Goal: Navigation & Orientation: Find specific page/section

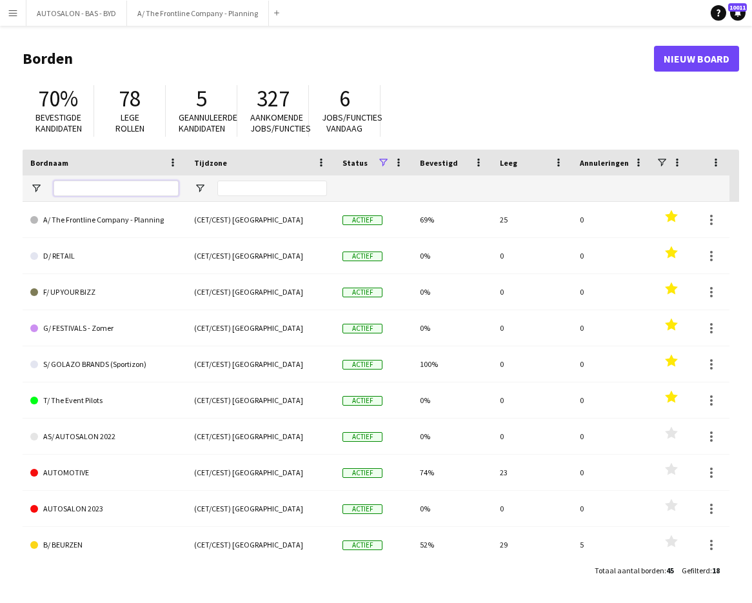
click at [114, 189] on input "Bordnaam Filter Invoer" at bounding box center [116, 188] width 125 height 15
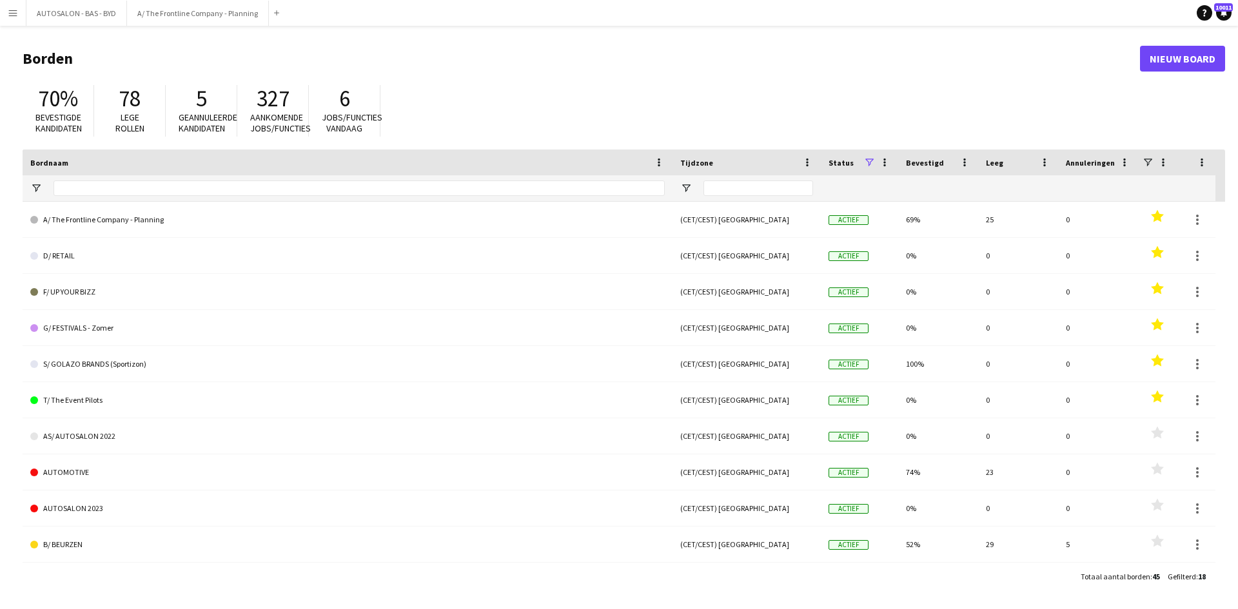
drag, startPoint x: 646, startPoint y: 112, endPoint x: 625, endPoint y: 132, distance: 28.8
click at [644, 115] on div "70% Bevestigde kandidaten 78 Lege rollen 5 Geannuleerde kandidaten 327 Aankomen…" at bounding box center [624, 114] width 1203 height 71
click at [493, 186] on input "Bordnaam Filter Invoer" at bounding box center [359, 188] width 611 height 15
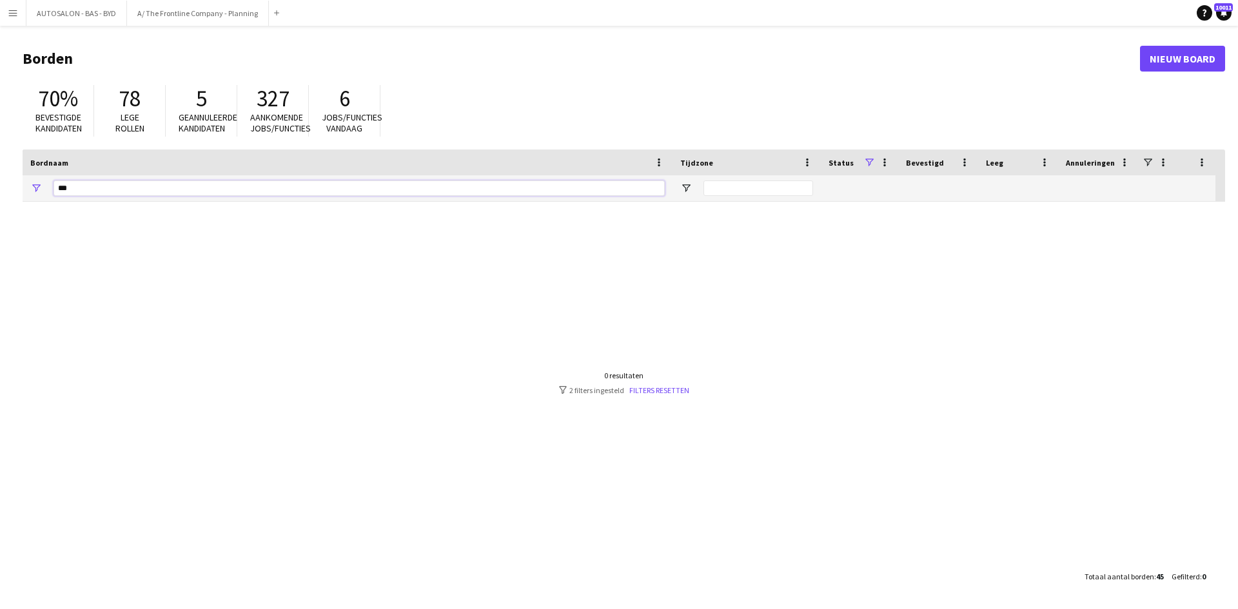
type input "***"
click at [560, 239] on div at bounding box center [624, 383] width 1203 height 362
click at [751, 158] on div "Status" at bounding box center [846, 162] width 35 height 19
drag, startPoint x: 894, startPoint y: 154, endPoint x: 812, endPoint y: 155, distance: 81.9
click at [751, 154] on div "Status 1" at bounding box center [859, 163] width 77 height 26
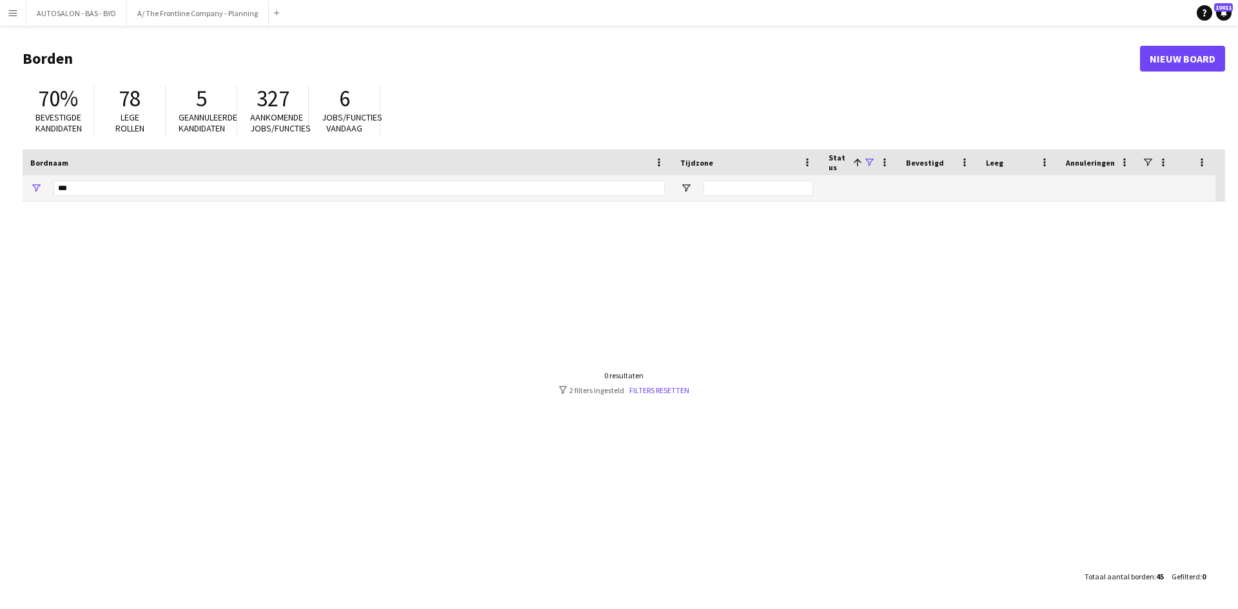
drag, startPoint x: 768, startPoint y: 135, endPoint x: 827, endPoint y: 161, distance: 64.1
click at [751, 135] on div "70% Bevestigde kandidaten 78 Lege rollen 5 Geannuleerde kandidaten 327 Aankomen…" at bounding box center [624, 114] width 1203 height 71
click at [751, 161] on span "Status" at bounding box center [838, 162] width 19 height 19
click at [751, 166] on span "Status" at bounding box center [838, 162] width 19 height 19
click at [751, 166] on span "Status" at bounding box center [841, 163] width 25 height 10
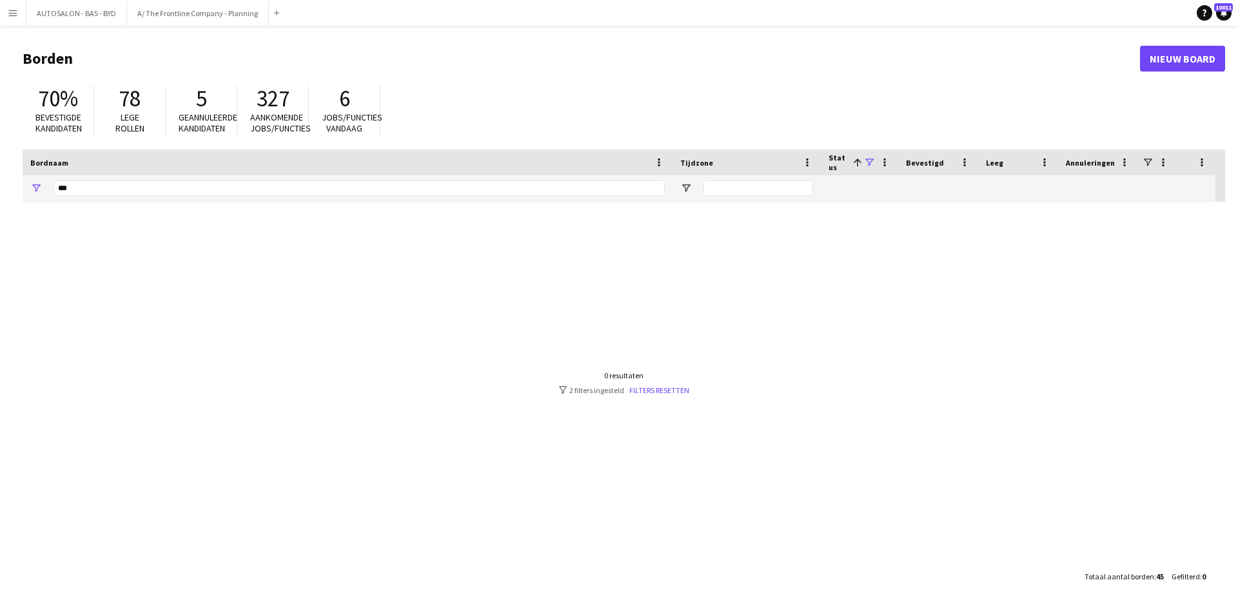
click at [751, 166] on span "Status" at bounding box center [838, 162] width 19 height 19
click at [573, 111] on div "70% Bevestigde kandidaten 78 Lege rollen 5 Geannuleerde kandidaten 327 Aankomen…" at bounding box center [624, 114] width 1203 height 71
click at [751, 57] on link "Nieuw board" at bounding box center [1182, 59] width 85 height 26
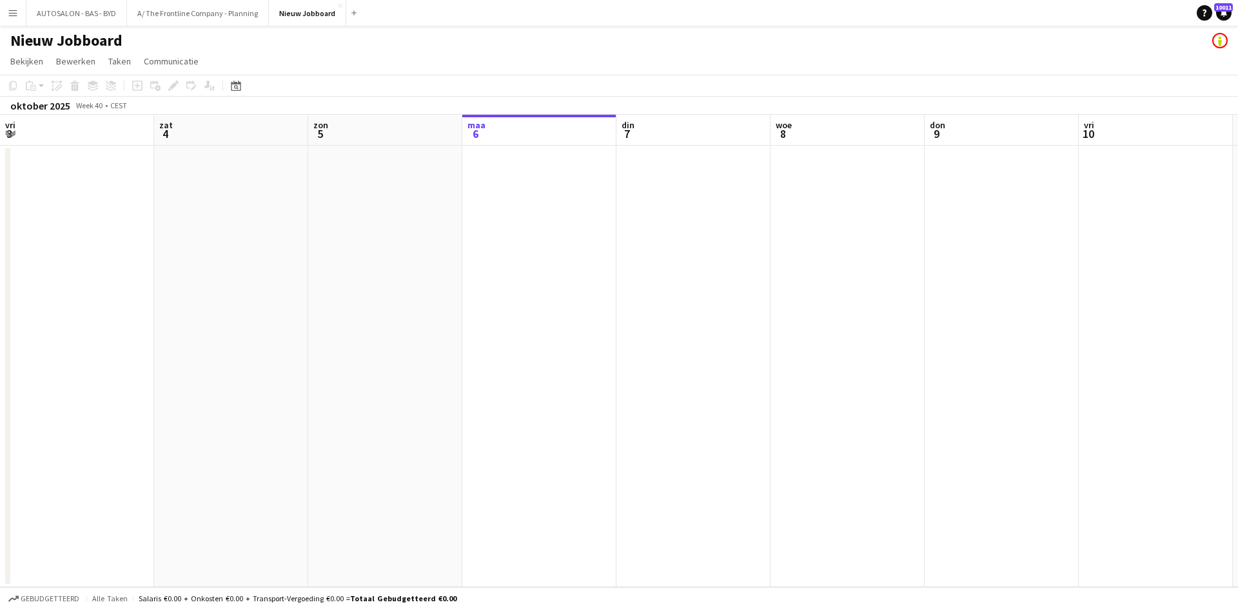
scroll to position [0, 308]
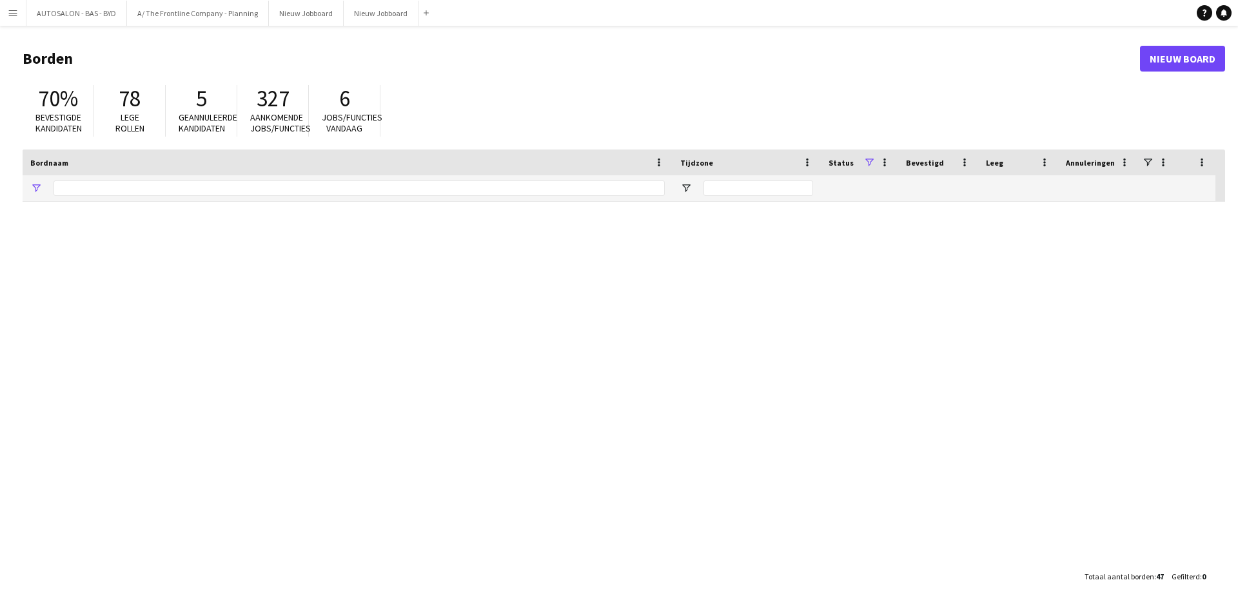
type input "***"
click at [8, 7] on button "Menu" at bounding box center [13, 13] width 26 height 26
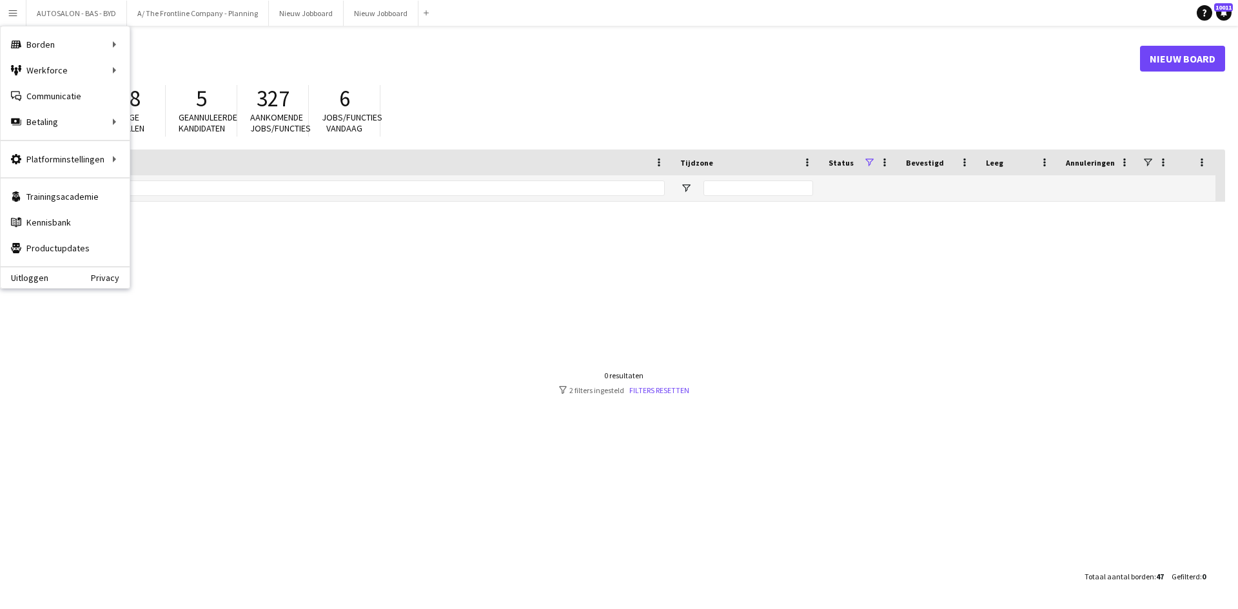
click at [172, 263] on div at bounding box center [624, 383] width 1203 height 362
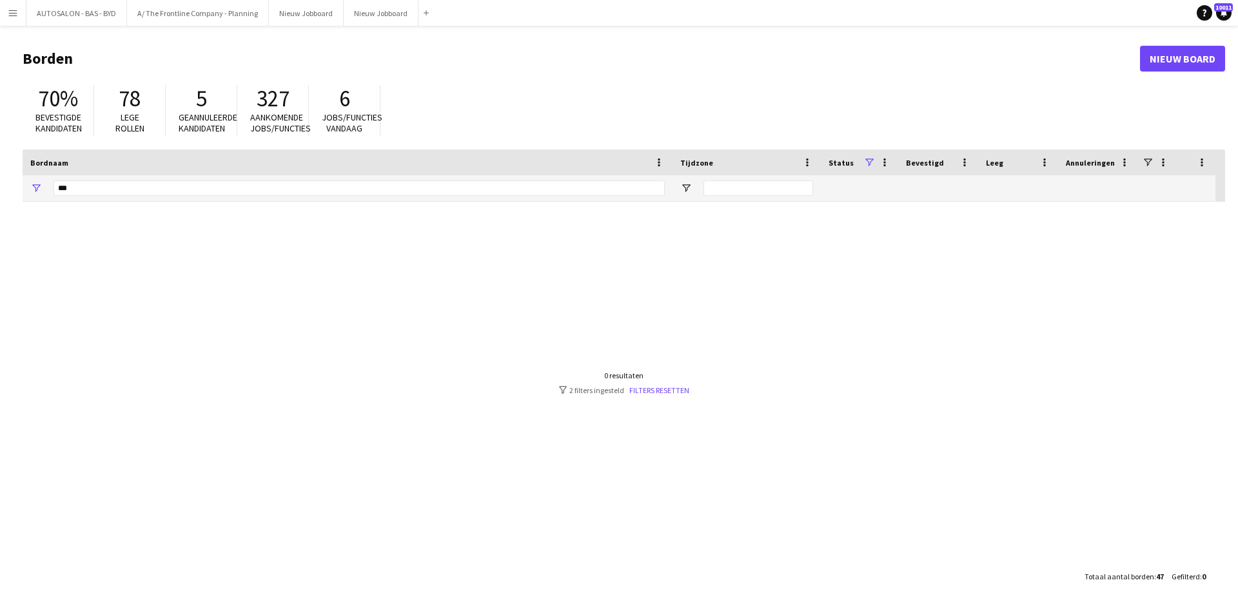
click at [246, 116] on div "327 Aankomende jobs/functies" at bounding box center [273, 111] width 72 height 52
click at [261, 112] on span "Aankomende jobs/functies" at bounding box center [280, 123] width 61 height 23
click at [262, 112] on span "Aankomende jobs/functies" at bounding box center [280, 123] width 61 height 23
click at [212, 108] on div "5" at bounding box center [201, 98] width 45 height 27
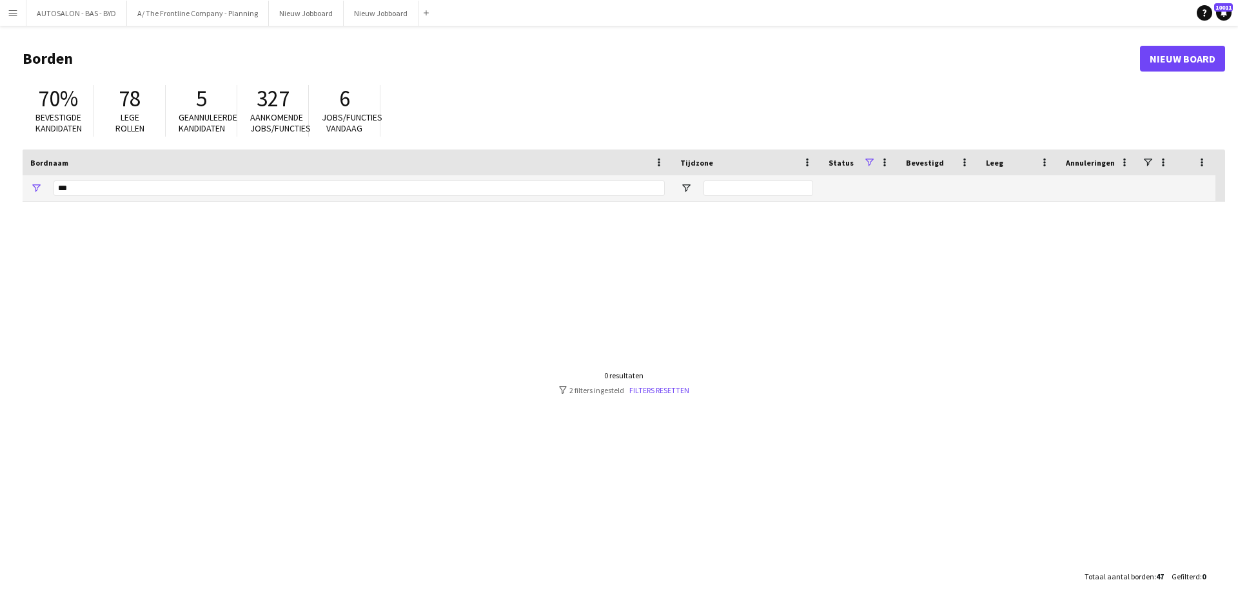
click at [119, 110] on span "78" at bounding box center [130, 98] width 22 height 28
click at [55, 107] on span "70%" at bounding box center [58, 98] width 40 height 28
click at [79, 197] on div "***" at bounding box center [359, 188] width 611 height 26
click at [81, 192] on input "***" at bounding box center [359, 188] width 611 height 15
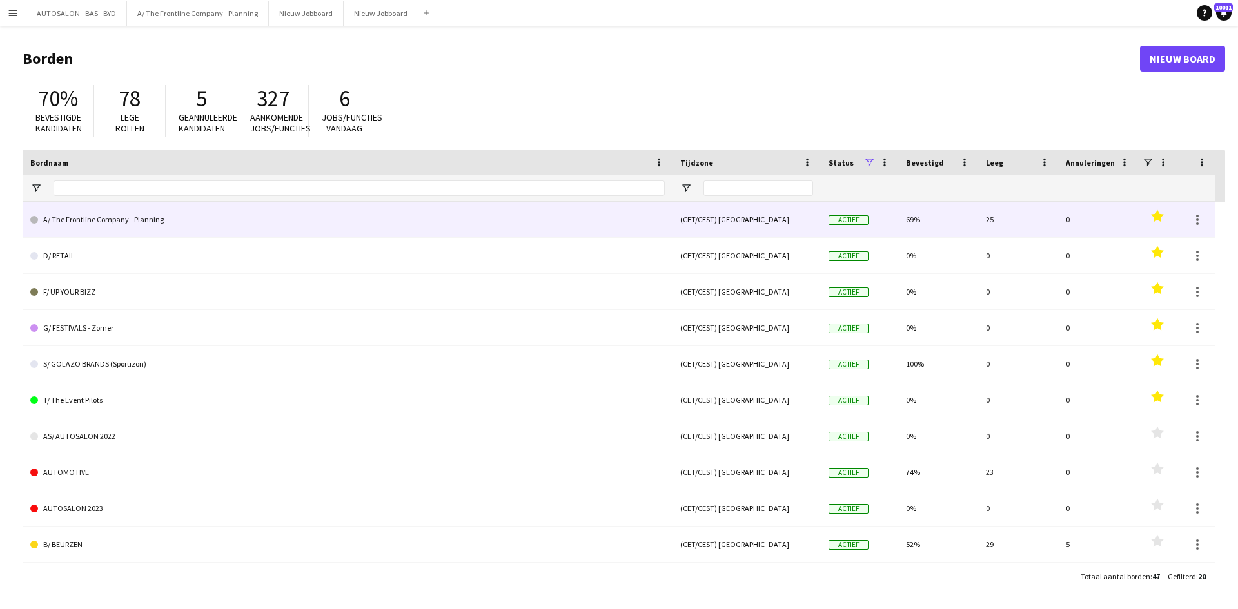
click at [346, 216] on link "A/ The Frontline Company - Planning" at bounding box center [347, 220] width 635 height 36
